Goal: Task Accomplishment & Management: Manage account settings

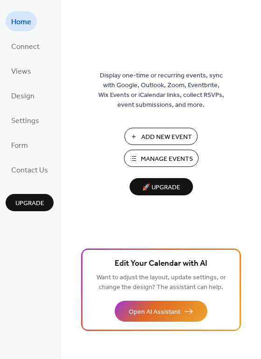
click at [167, 156] on span "Manage Events" at bounding box center [167, 159] width 52 height 10
click at [156, 154] on span "Manage Events" at bounding box center [167, 159] width 52 height 10
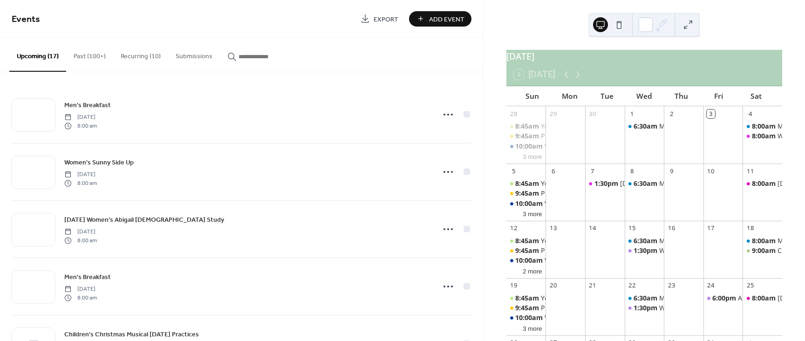
click at [124, 60] on button "Recurring (10)" at bounding box center [140, 54] width 55 height 33
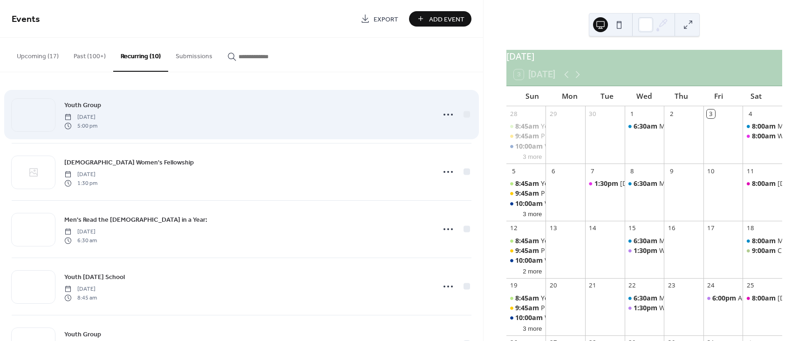
click at [175, 113] on div "Youth Group [DATE] 5:00 pm" at bounding box center [246, 115] width 365 height 30
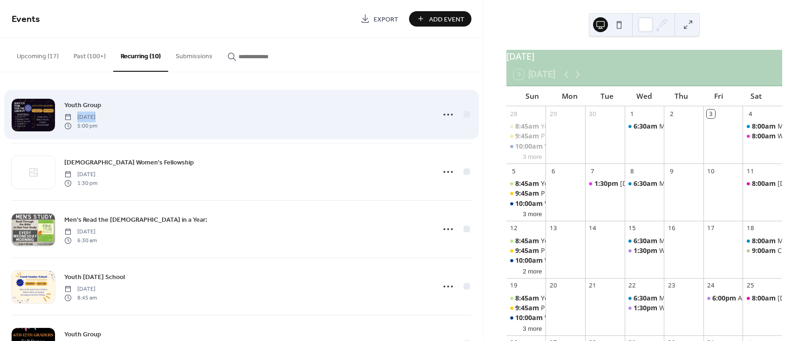
click at [175, 113] on div "Youth Group [DATE] 5:00 pm" at bounding box center [246, 115] width 365 height 30
click at [37, 116] on div at bounding box center [33, 115] width 43 height 33
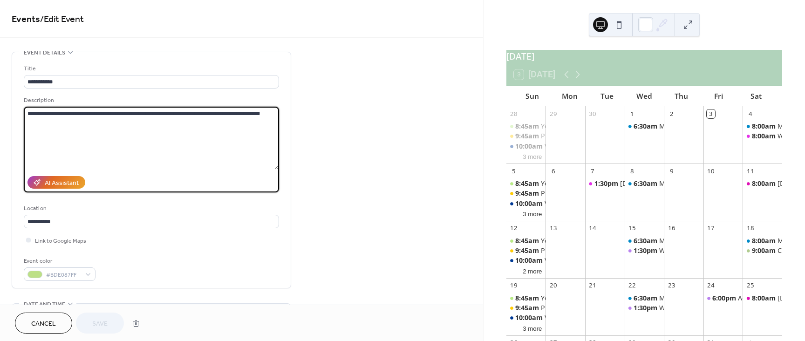
click at [37, 116] on textarea "**********" at bounding box center [151, 138] width 255 height 62
click at [150, 164] on textarea "**********" at bounding box center [151, 138] width 255 height 62
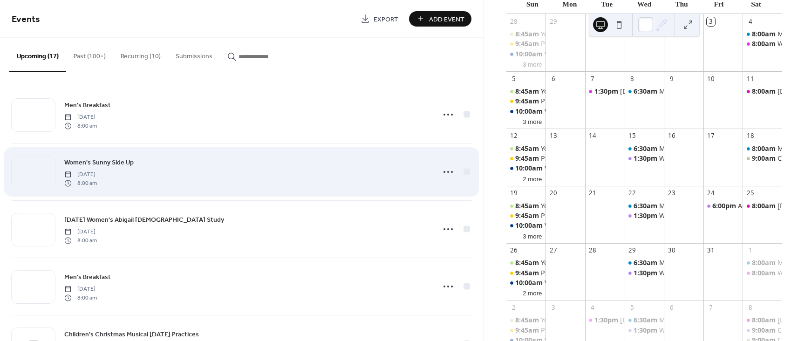
scroll to position [93, 0]
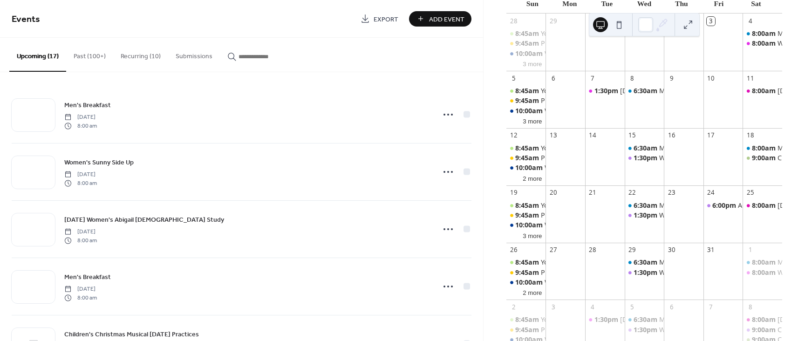
click at [256, 58] on input "button" at bounding box center [266, 57] width 56 height 10
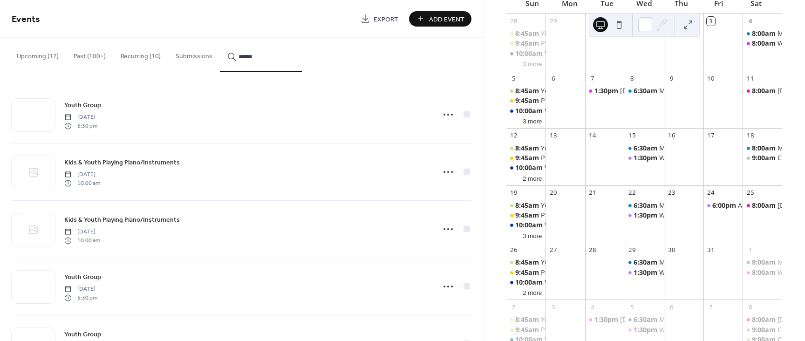
click at [220, 38] on button "*****" at bounding box center [261, 55] width 82 height 34
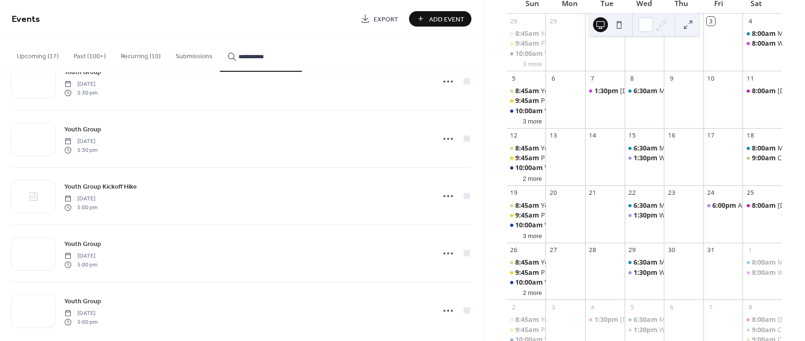
scroll to position [618, 0]
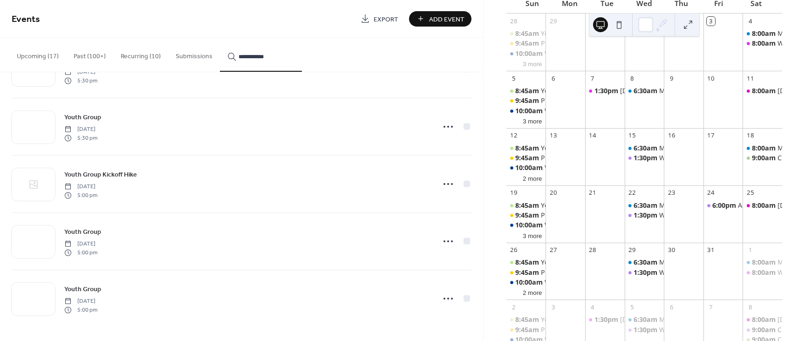
type input "**********"
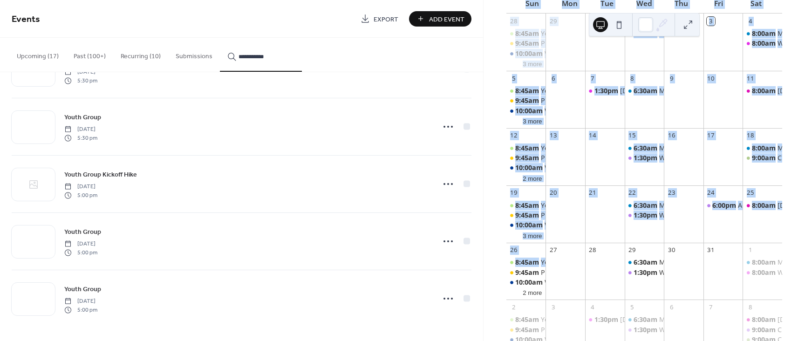
scroll to position [93, 0]
drag, startPoint x: 483, startPoint y: 276, endPoint x: 479, endPoint y: 309, distance: 33.8
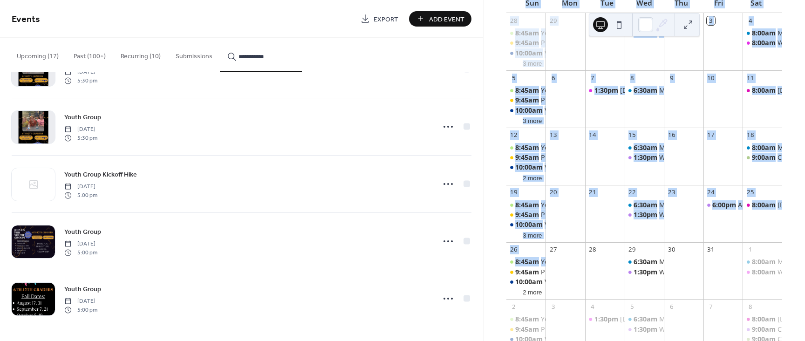
click at [479, 309] on div "**********" at bounding box center [402, 170] width 805 height 341
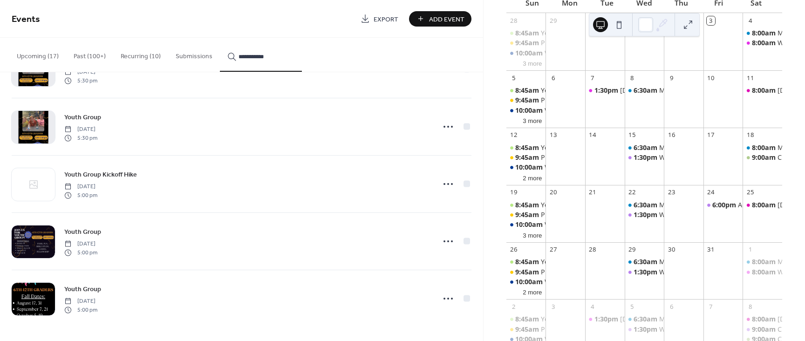
click at [351, 216] on div "Youth Group [DATE] 5:00 pm" at bounding box center [242, 241] width 460 height 57
click at [535, 239] on button "3 more" at bounding box center [532, 234] width 27 height 9
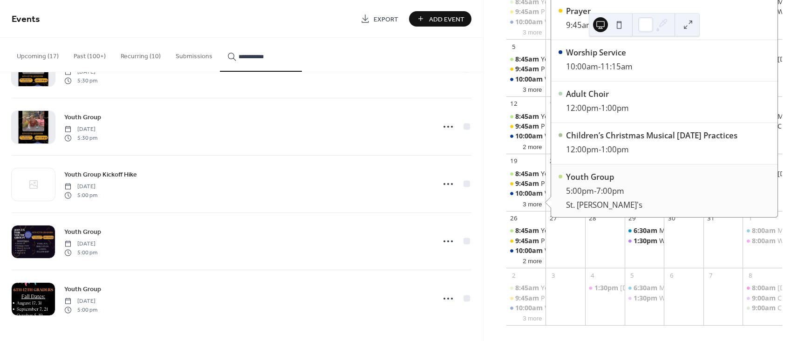
scroll to position [136, 0]
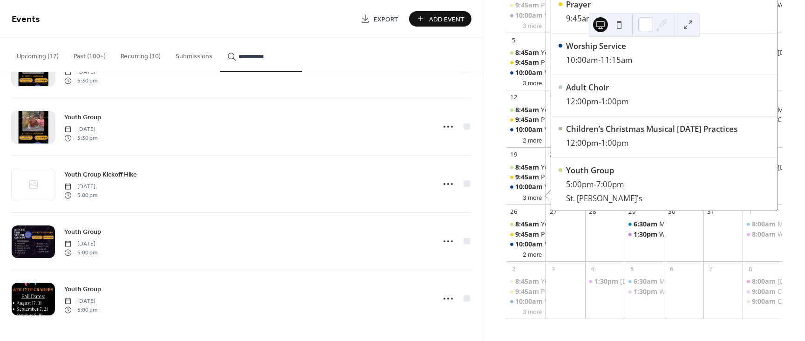
click at [138, 55] on button "Recurring (10)" at bounding box center [140, 54] width 55 height 33
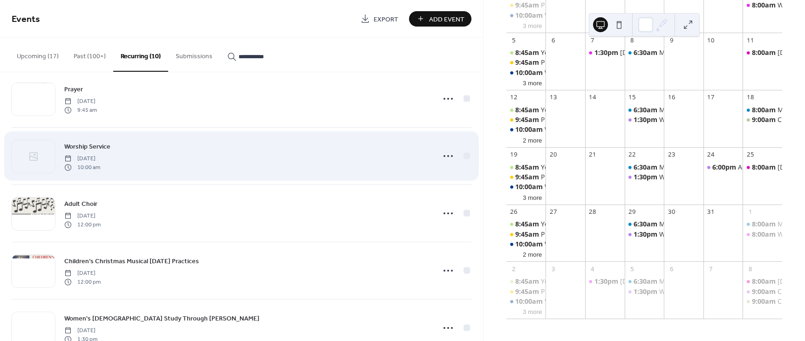
scroll to position [303, 0]
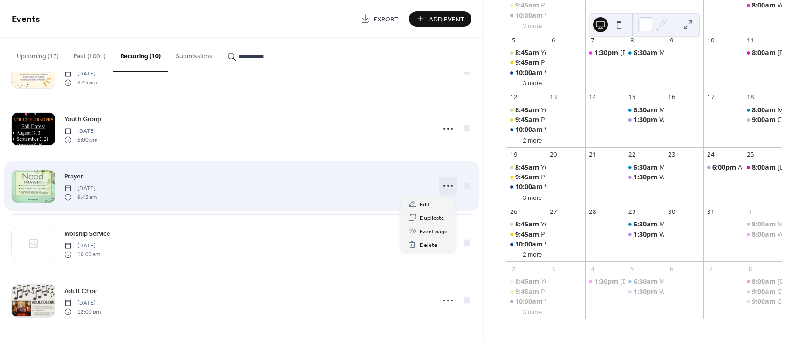
click at [443, 185] on icon at bounding box center [447, 185] width 15 height 15
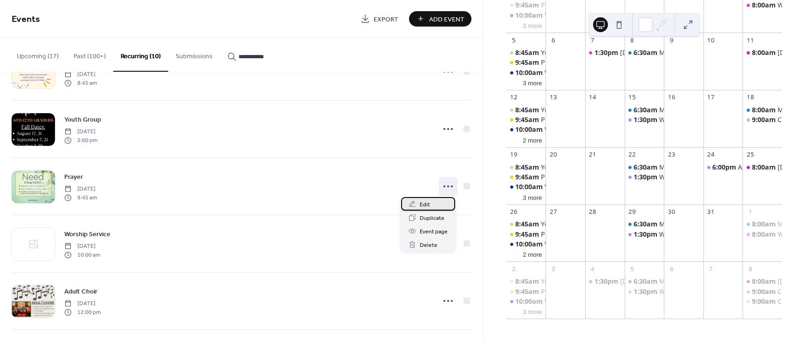
click at [419, 202] on div "Edit" at bounding box center [428, 204] width 54 height 14
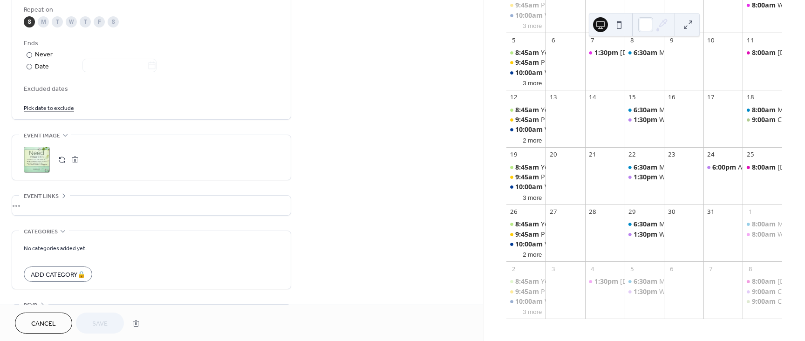
scroll to position [489, 0]
click at [41, 159] on div ";" at bounding box center [37, 159] width 26 height 26
click at [95, 320] on span "Save" at bounding box center [99, 324] width 15 height 10
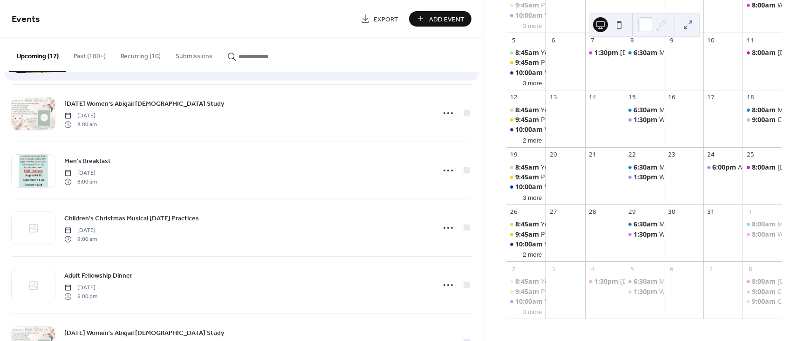
scroll to position [116, 0]
click at [319, 12] on span "Events" at bounding box center [183, 19] width 342 height 19
click at [538, 197] on button "3 more" at bounding box center [532, 196] width 27 height 9
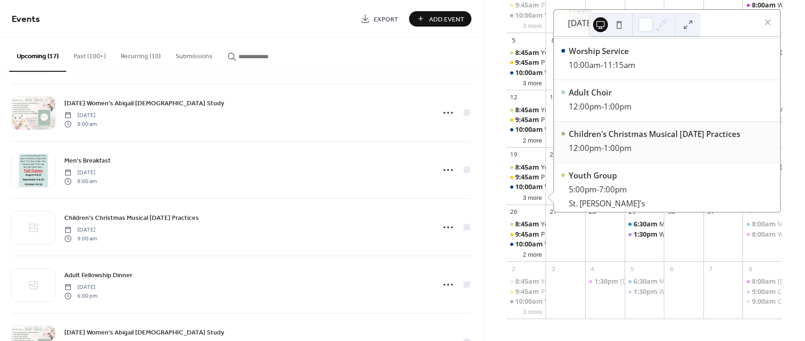
scroll to position [85, 0]
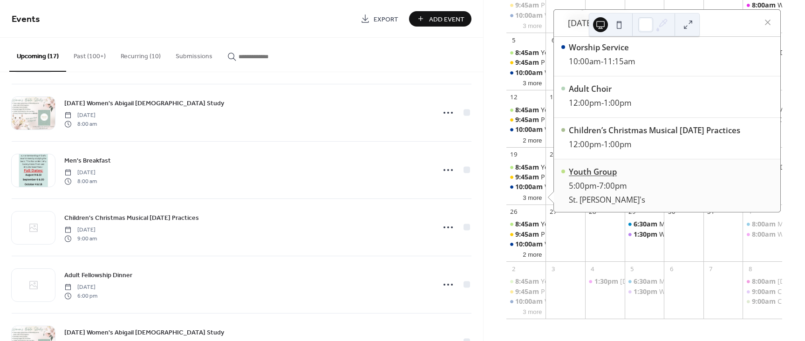
click at [603, 176] on div "Youth Group" at bounding box center [607, 172] width 76 height 12
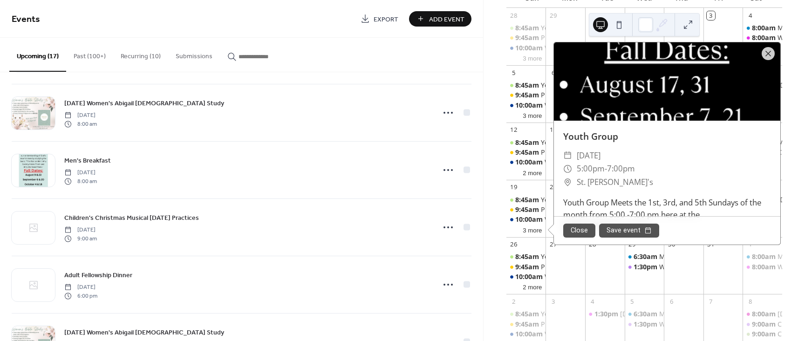
scroll to position [34, 0]
click at [493, 55] on div "[DATE] 3 [DATE] Sun Mon Tue Wed Thu Fri Sat 28 8:45am Youth [DATE] School 9:45a…" at bounding box center [643, 170] width 321 height 341
